Goal: Use online tool/utility: Utilize a website feature to perform a specific function

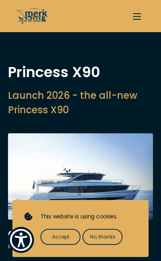
click at [69, 235] on span "Accept" at bounding box center [60, 236] width 17 height 7
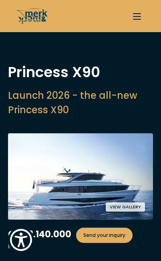
click at [132, 18] on button "button" at bounding box center [137, 16] width 16 height 16
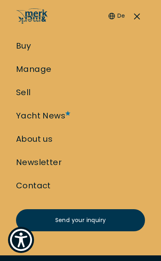
click at [29, 16] on icon "/" at bounding box center [32, 14] width 32 height 8
click at [36, 20] on icon "/" at bounding box center [30, 15] width 24 height 15
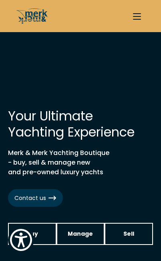
click at [138, 13] on span "button" at bounding box center [137, 13] width 8 height 1
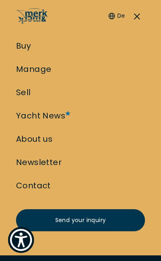
click at [53, 116] on link "Yacht News" at bounding box center [40, 115] width 49 height 11
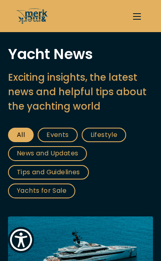
click at [142, 18] on button "button" at bounding box center [137, 16] width 16 height 16
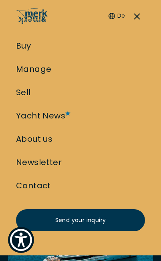
click at [24, 50] on link "Buy" at bounding box center [23, 45] width 15 height 11
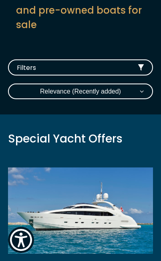
scroll to position [125, 0]
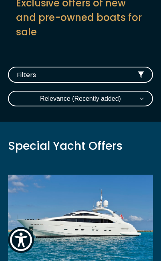
click at [136, 72] on button "Filters" at bounding box center [80, 75] width 145 height 16
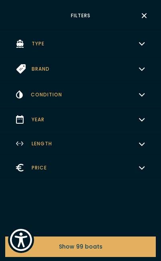
click at [142, 45] on icon "button" at bounding box center [142, 42] width 6 height 6
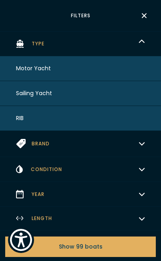
click at [41, 72] on span "Motor Yacht" at bounding box center [33, 68] width 35 height 8
click at [140, 145] on icon "button" at bounding box center [142, 144] width 5 height 2
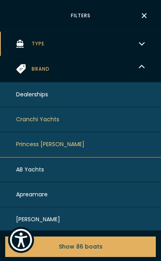
click at [140, 147] on button "Princess [PERSON_NAME]" at bounding box center [80, 144] width 161 height 25
click at [46, 161] on button "AB Yachts" at bounding box center [80, 169] width 161 height 25
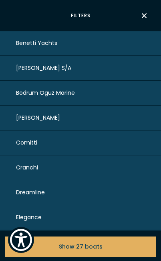
scroll to position [230, 0]
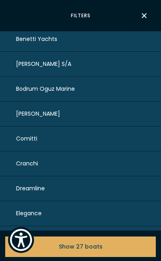
click at [76, 243] on span "Show 27 boats" at bounding box center [81, 247] width 44 height 8
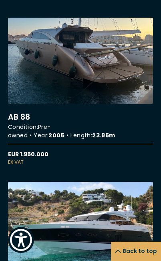
scroll to position [0, 0]
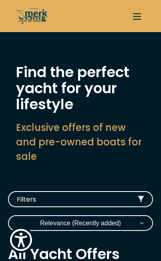
click at [142, 15] on button "button" at bounding box center [137, 16] width 16 height 16
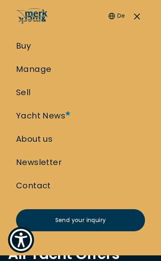
click at [43, 117] on link "Yacht News" at bounding box center [40, 115] width 49 height 11
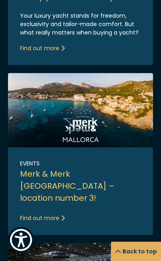
scroll to position [334, 0]
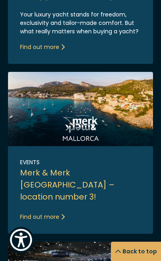
click at [85, 174] on link "Link to post" at bounding box center [80, 153] width 145 height 162
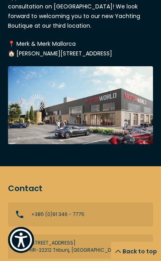
scroll to position [1054, 0]
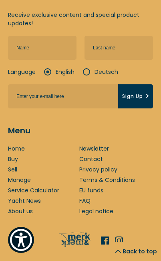
scroll to position [1225, 0]
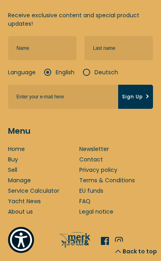
click at [16, 176] on link "Manage" at bounding box center [19, 180] width 23 height 8
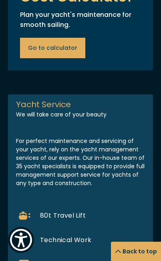
scroll to position [622, 0]
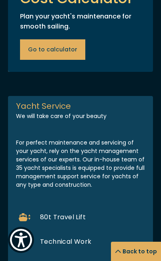
click at [40, 54] on span "Go to calculator" at bounding box center [52, 49] width 49 height 8
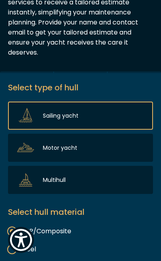
scroll to position [155, 0]
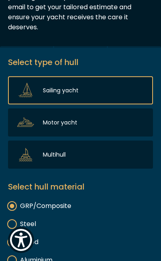
click at [38, 96] on div "Sailing yacht" at bounding box center [80, 90] width 145 height 28
click at [0, 0] on input "Sailing yacht" at bounding box center [0, 0] width 0 height 0
click at [39, 122] on div "Motor yacht" at bounding box center [80, 122] width 145 height 28
click at [0, 0] on input "Motor yacht" at bounding box center [0, 0] width 0 height 0
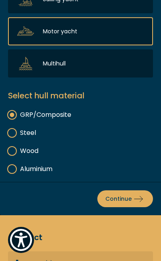
scroll to position [260, 0]
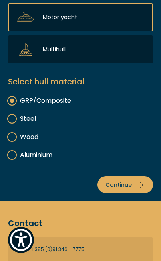
click at [125, 187] on span "Continue" at bounding box center [126, 184] width 40 height 9
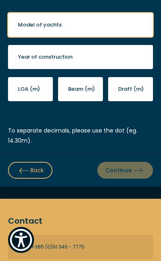
click at [27, 33] on input "Model of yachts" at bounding box center [80, 25] width 145 height 24
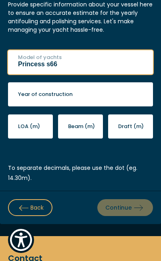
type input "Princess s66"
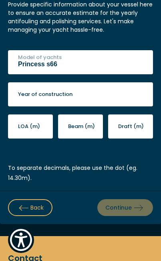
click at [21, 94] on label "Year of construction" at bounding box center [45, 94] width 55 height 8
click at [21, 94] on input "Year of construction" at bounding box center [80, 94] width 145 height 24
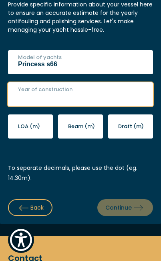
scroll to position [222, 0]
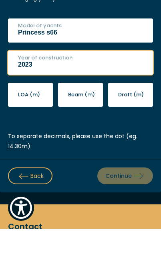
type input "2023"
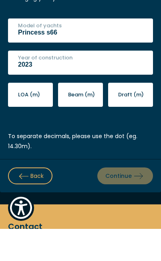
click at [25, 123] on label "LOA (m)" at bounding box center [29, 127] width 22 height 8
click at [25, 115] on input "LOA (m)" at bounding box center [30, 127] width 45 height 24
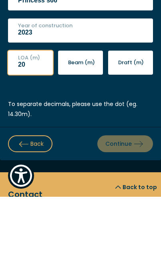
type input "20"
click at [81, 123] on label "Beam (m)" at bounding box center [81, 127] width 27 height 8
click at [81, 115] on input "Beam (m)" at bounding box center [80, 127] width 45 height 24
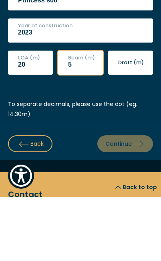
type input "5"
click at [134, 123] on label "Draft (m)" at bounding box center [131, 127] width 26 height 8
click at [134, 115] on input "Draft (m)" at bounding box center [130, 127] width 45 height 24
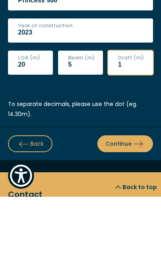
type input "1.5"
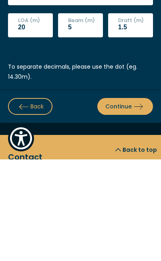
click at [133, 204] on span "Continue" at bounding box center [126, 208] width 40 height 9
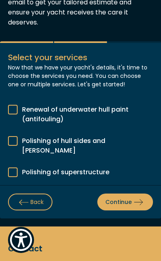
scroll to position [166, 0]
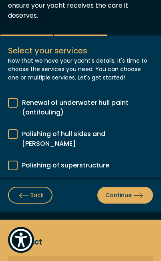
click at [15, 107] on div at bounding box center [13, 103] width 10 height 10
click at [0, 0] on input "Renewal of underwater hull paint (antifouling)" at bounding box center [0, 0] width 0 height 0
click at [15, 136] on div at bounding box center [13, 134] width 10 height 10
click at [0, 0] on input "Polishing of hull sides and stern" at bounding box center [0, 0] width 0 height 0
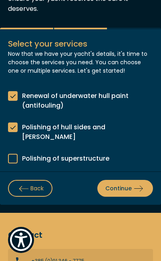
scroll to position [177, 0]
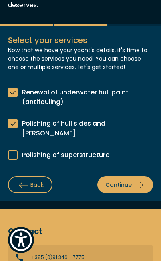
click at [17, 150] on div at bounding box center [13, 155] width 10 height 10
click at [0, 0] on input "Polishing of superstructure" at bounding box center [0, 0] width 0 height 0
click at [131, 180] on span "Continue" at bounding box center [126, 184] width 40 height 9
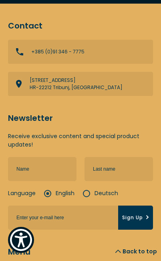
scroll to position [529, 0]
